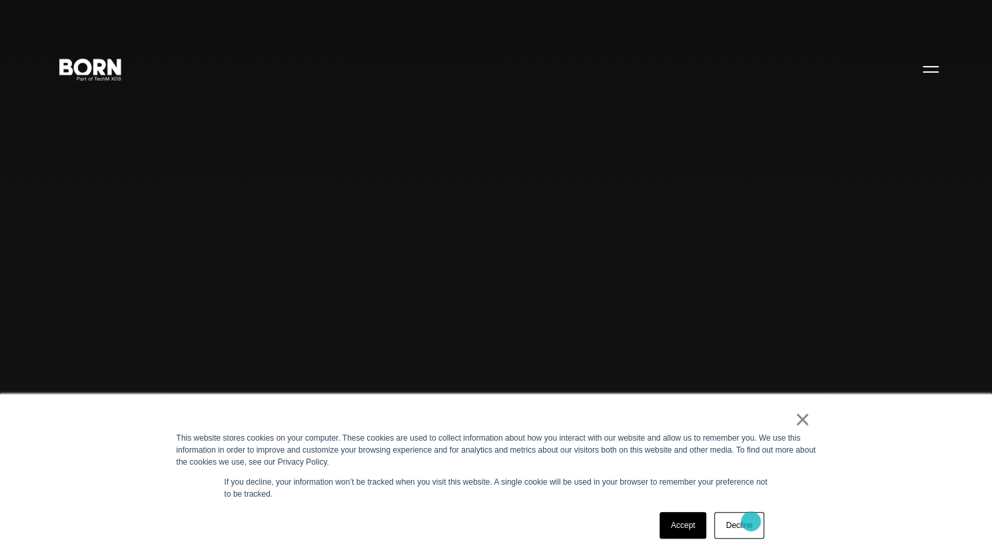
click at [751, 521] on link "Decline" at bounding box center [738, 525] width 49 height 27
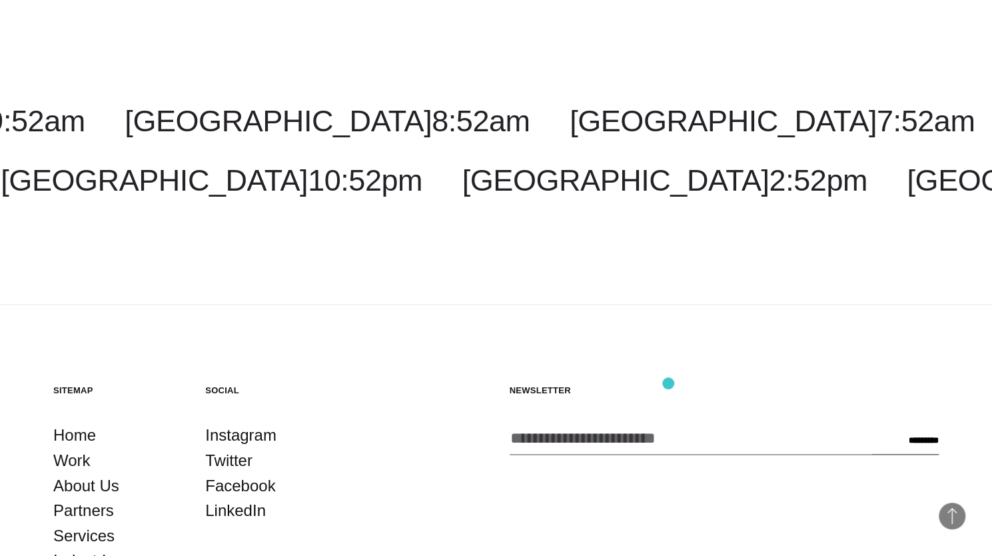
scroll to position [3956, 0]
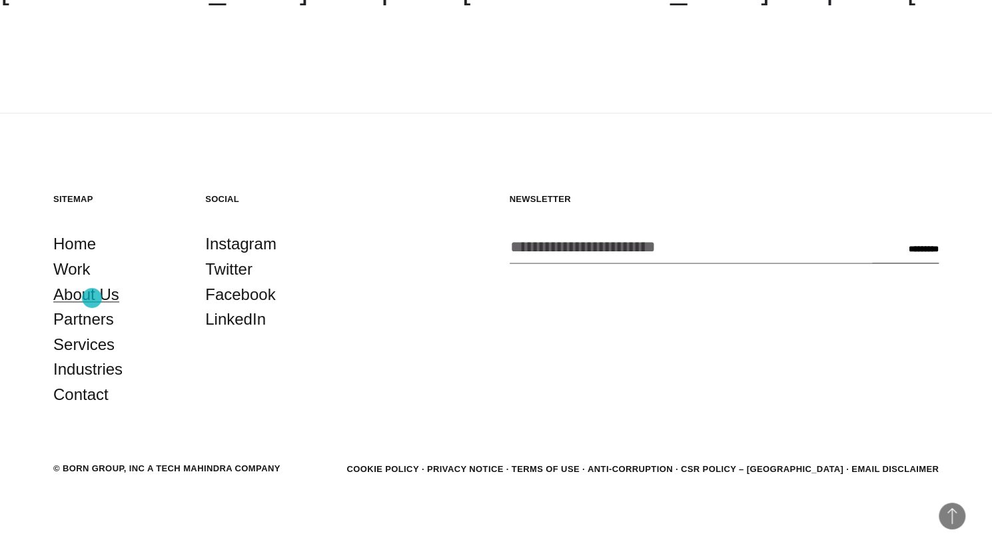
click at [92, 298] on link "About Us" at bounding box center [86, 294] width 66 height 25
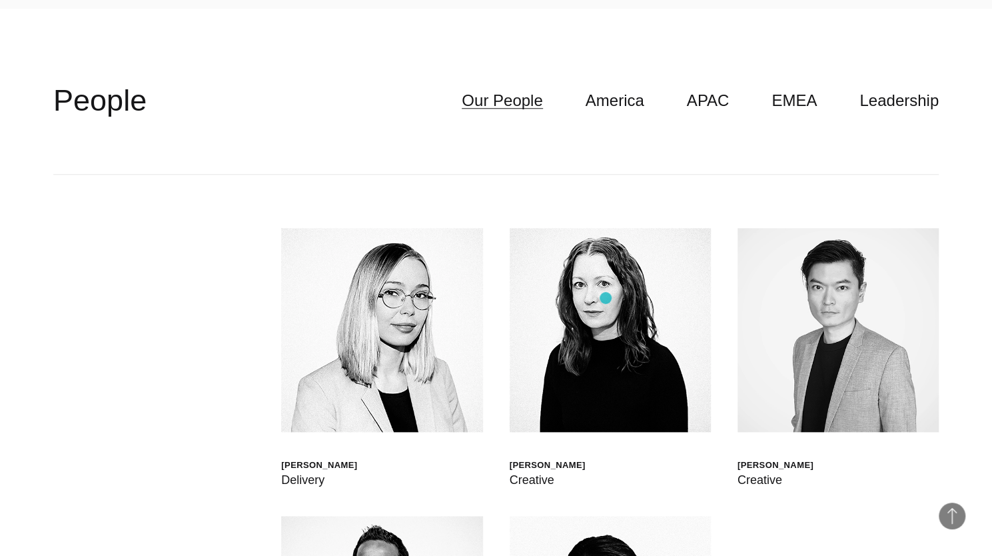
scroll to position [3704, 0]
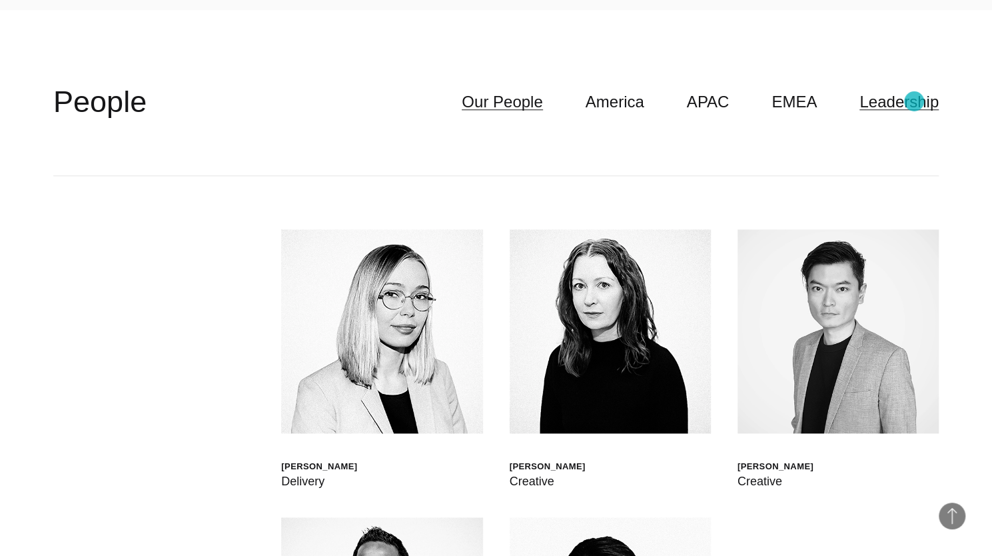
click at [914, 101] on link "Leadership" at bounding box center [899, 101] width 79 height 25
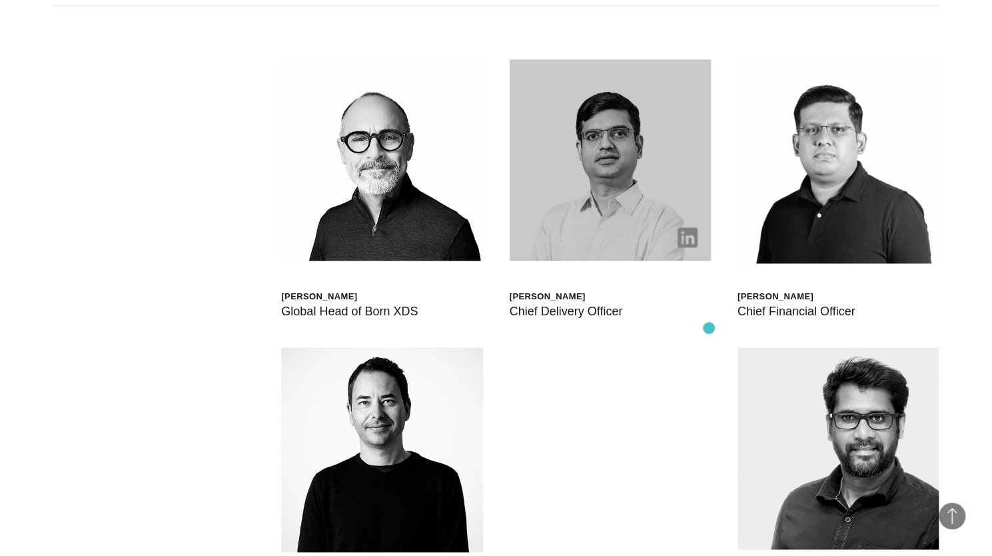
scroll to position [3873, 0]
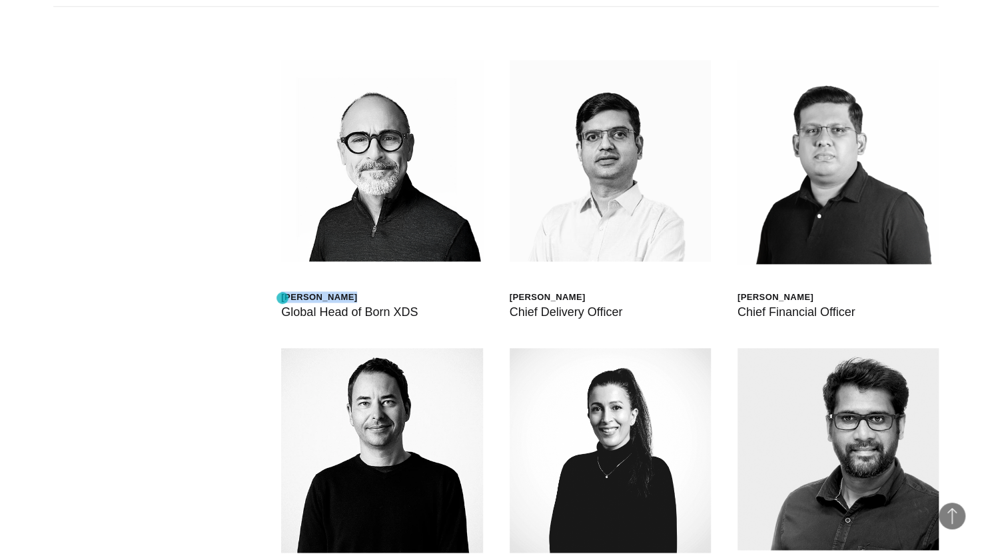
drag, startPoint x: 359, startPoint y: 299, endPoint x: 283, endPoint y: 298, distance: 76.6
click at [283, 298] on div "[PERSON_NAME]" at bounding box center [349, 296] width 137 height 11
copy div "[PERSON_NAME]"
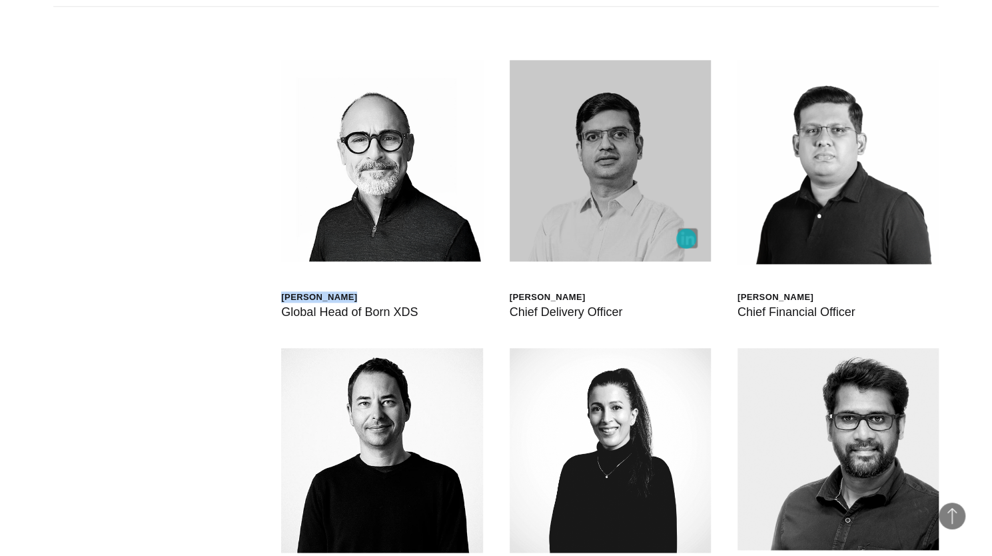
click at [686, 239] on img at bounding box center [688, 238] width 20 height 20
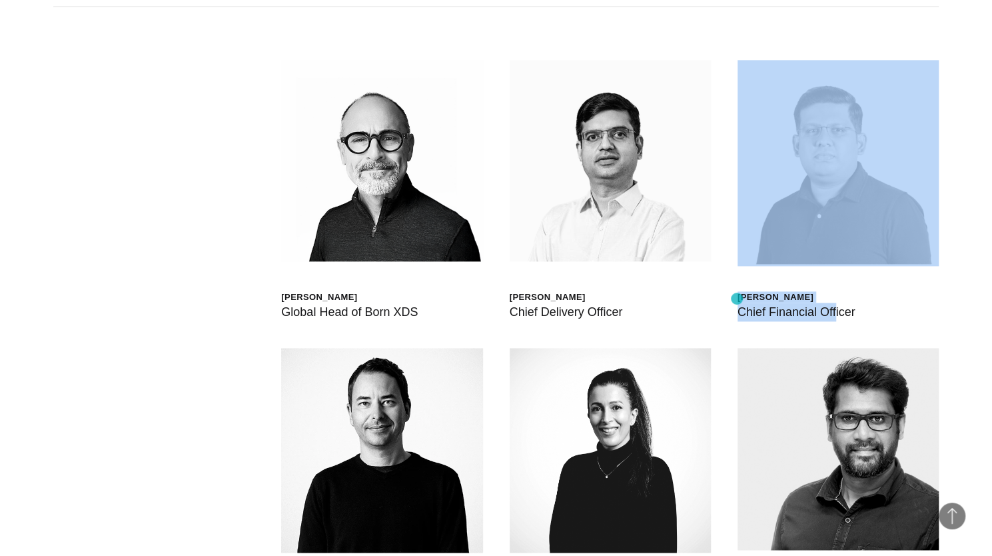
drag, startPoint x: 828, startPoint y: 300, endPoint x: 722, endPoint y: 299, distance: 106.0
click at [722, 299] on div "[PERSON_NAME] Global Head of Born XDS [PERSON_NAME] Chief Delivery Officer [PER…" at bounding box center [496, 492] width 886 height 971
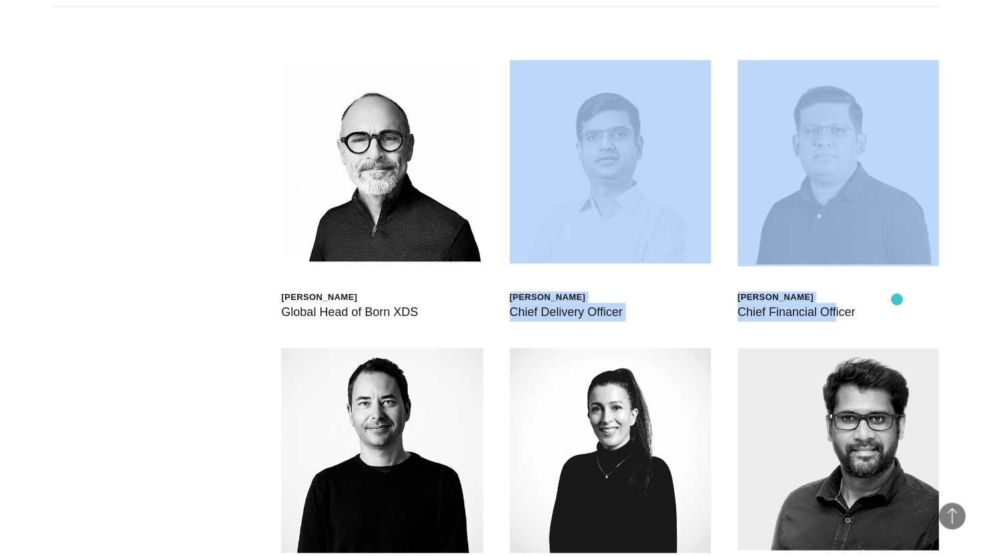
click at [897, 299] on div "[PERSON_NAME] Chief Financial Officer" at bounding box center [838, 190] width 201 height 261
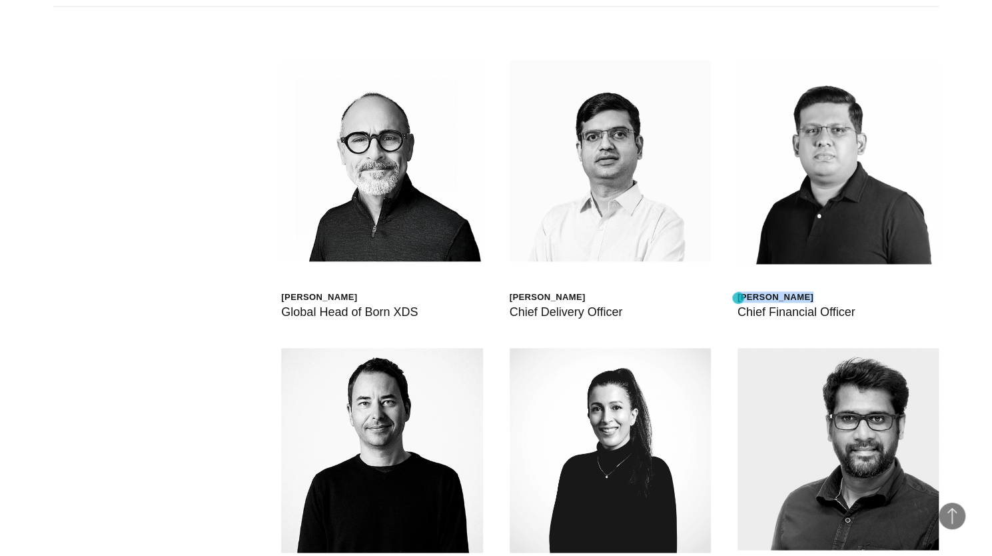
drag, startPoint x: 829, startPoint y: 295, endPoint x: 738, endPoint y: 298, distance: 90.7
click at [738, 298] on div "[PERSON_NAME]" at bounding box center [797, 296] width 118 height 11
copy div "[PERSON_NAME]"
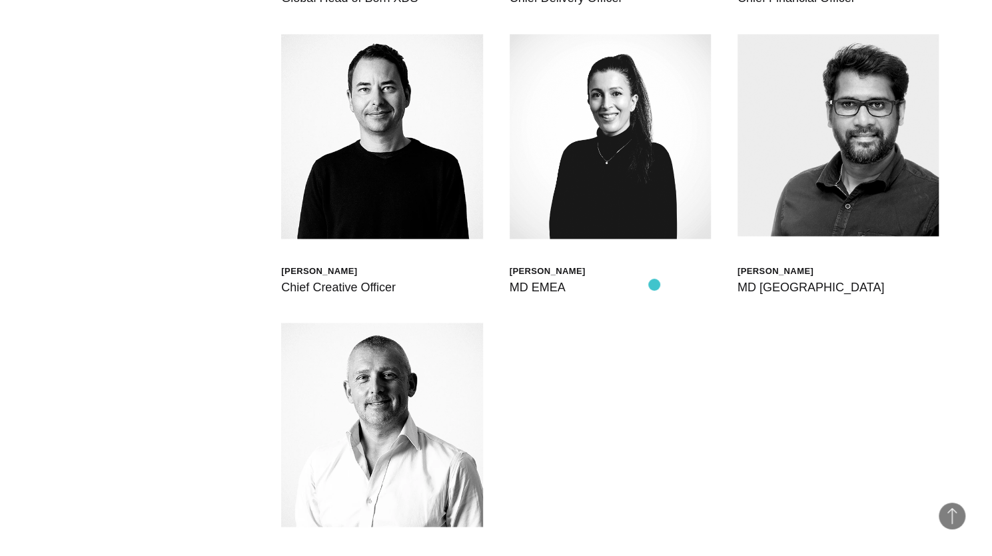
scroll to position [4195, 0]
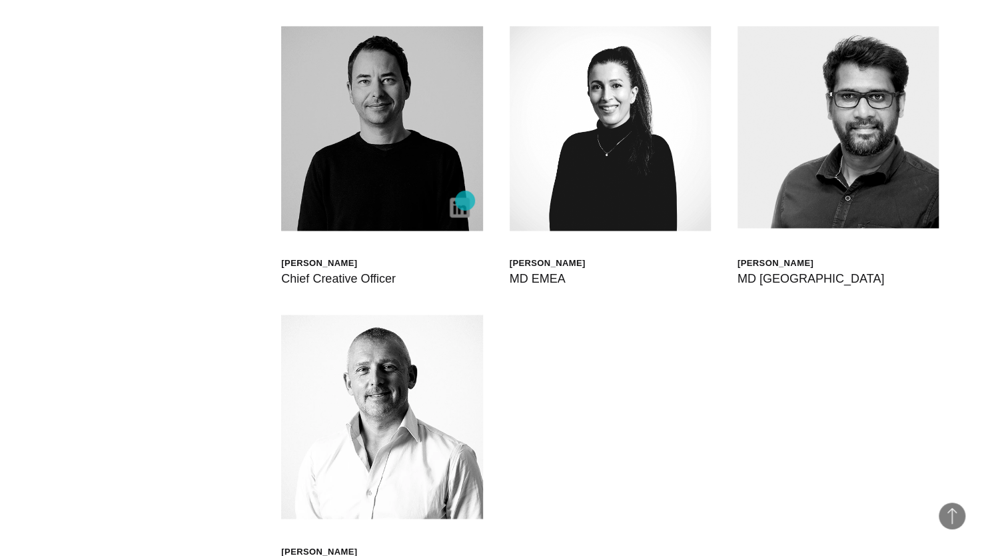
click at [465, 201] on img at bounding box center [460, 207] width 20 height 20
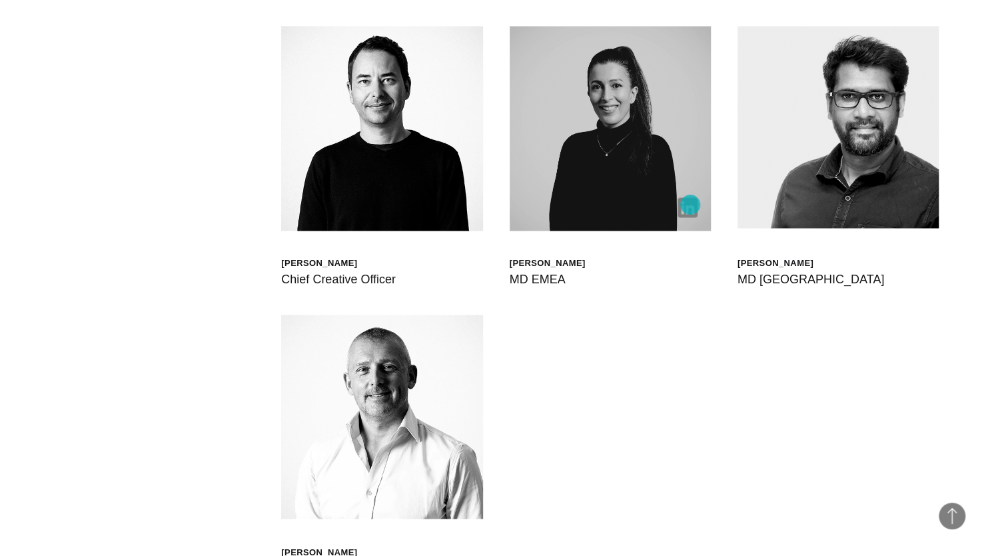
click at [690, 205] on img at bounding box center [688, 207] width 20 height 20
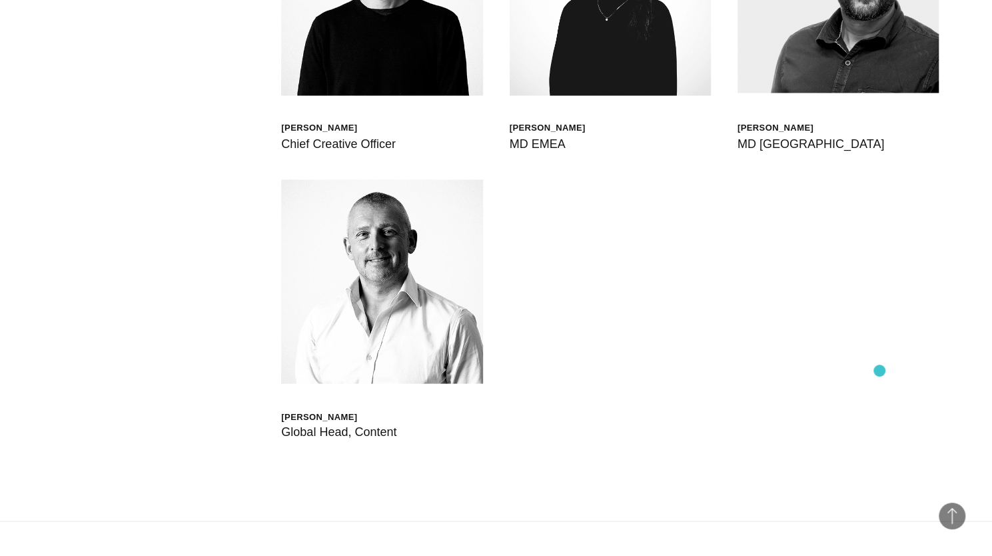
scroll to position [4331, 0]
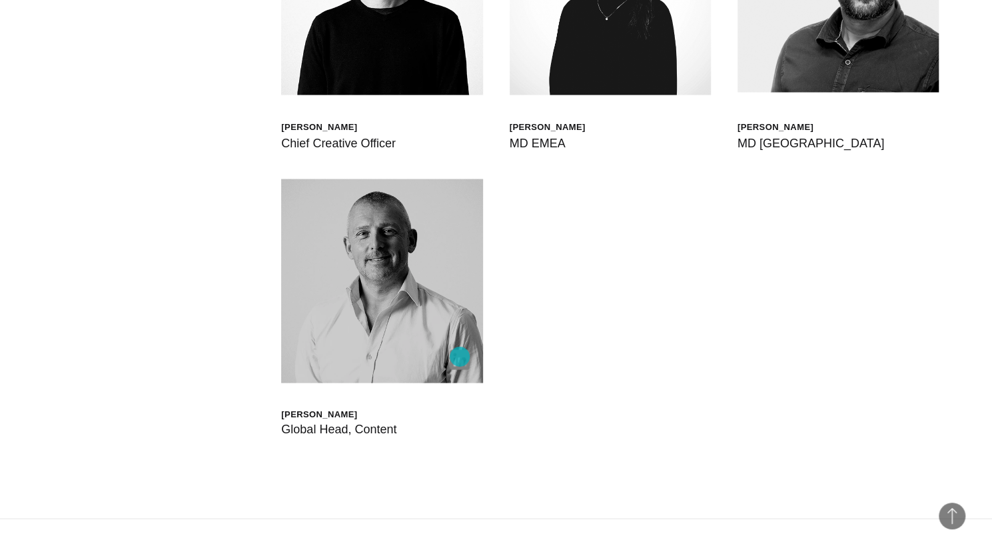
click at [460, 356] on img at bounding box center [460, 359] width 20 height 20
